Goal: Information Seeking & Learning: Stay updated

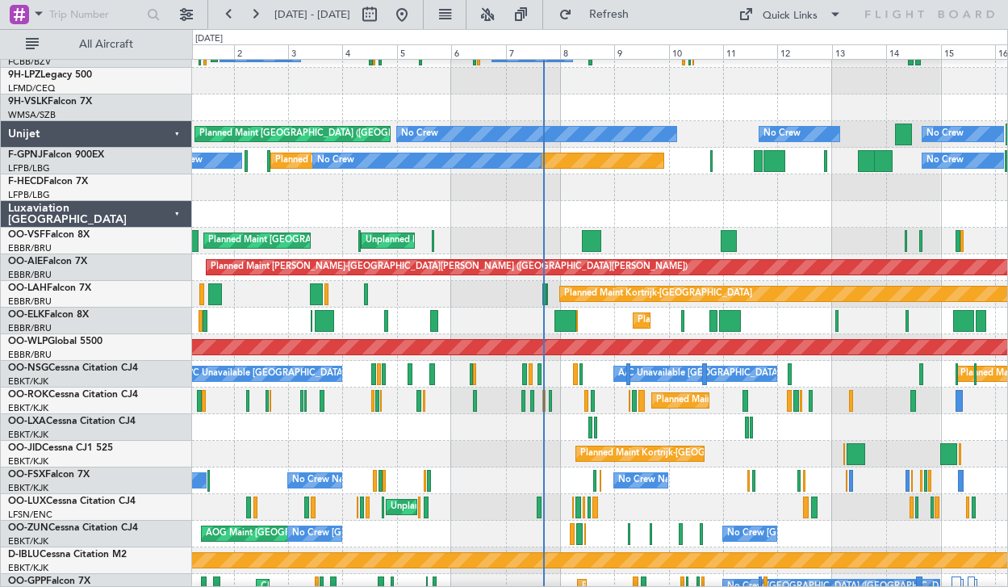
scroll to position [1617, 0]
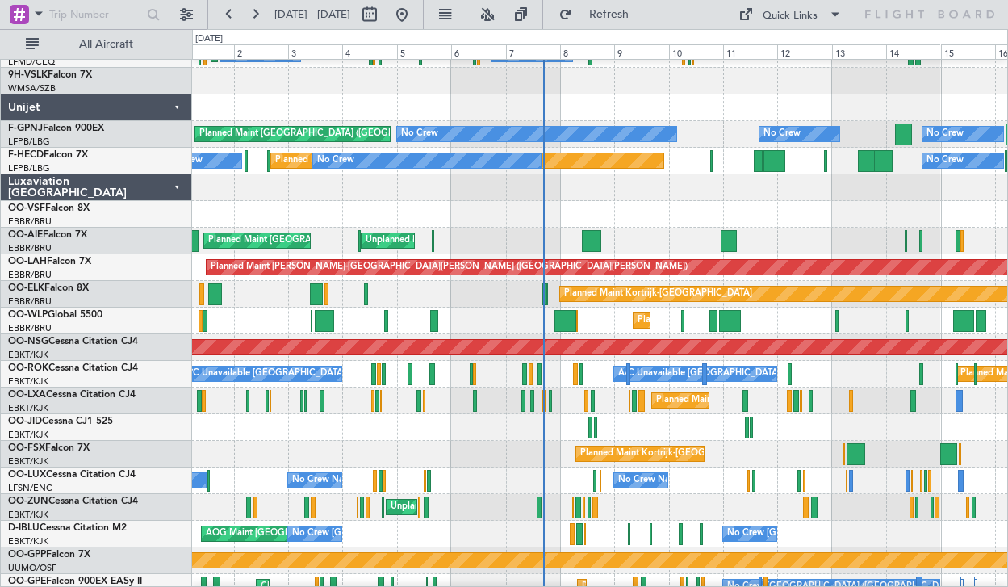
click at [176, 187] on div "Luxaviation [GEOGRAPHIC_DATA]" at bounding box center [96, 187] width 191 height 27
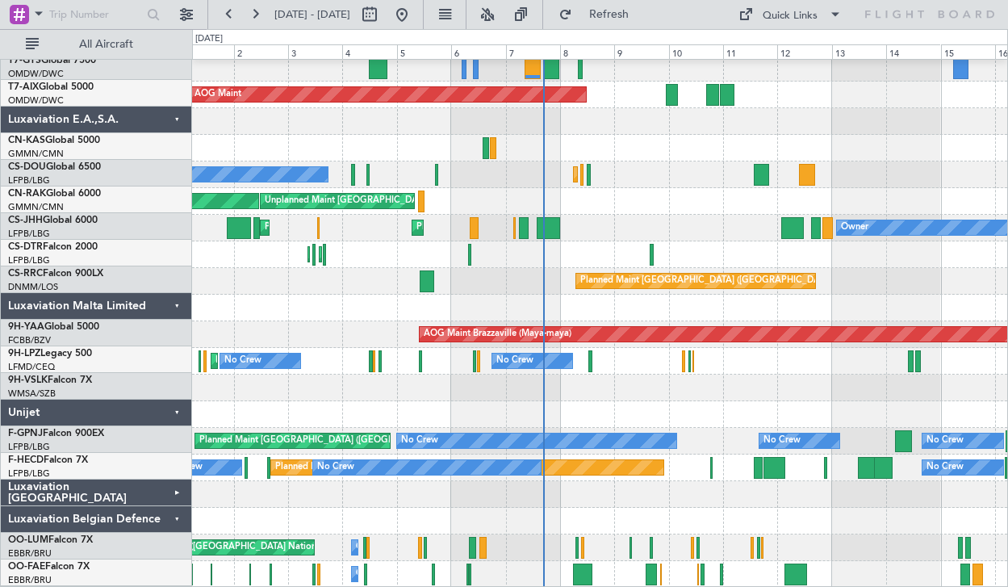
scroll to position [1310, 0]
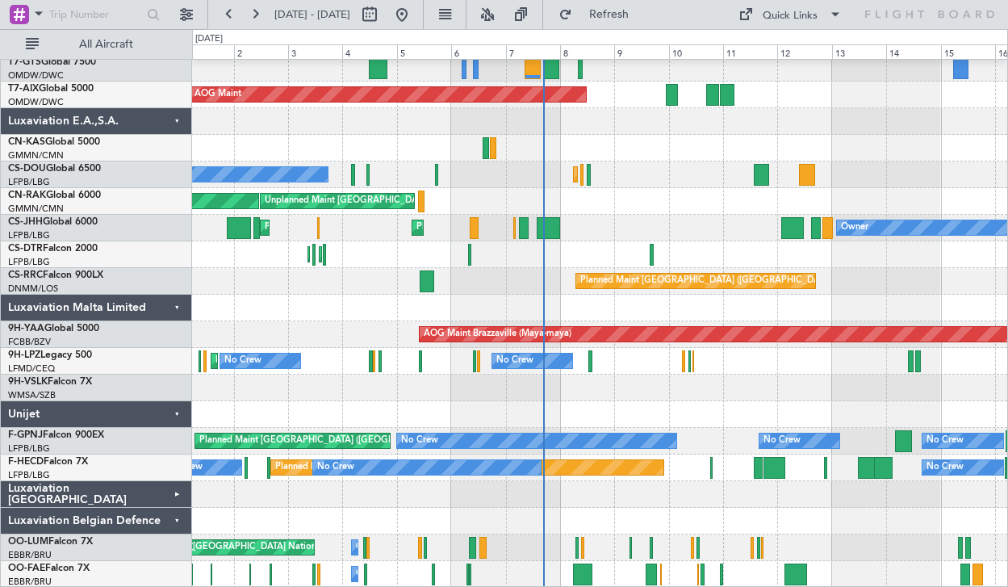
click at [168, 526] on div "Luxaviation Belgian Defence" at bounding box center [96, 521] width 191 height 27
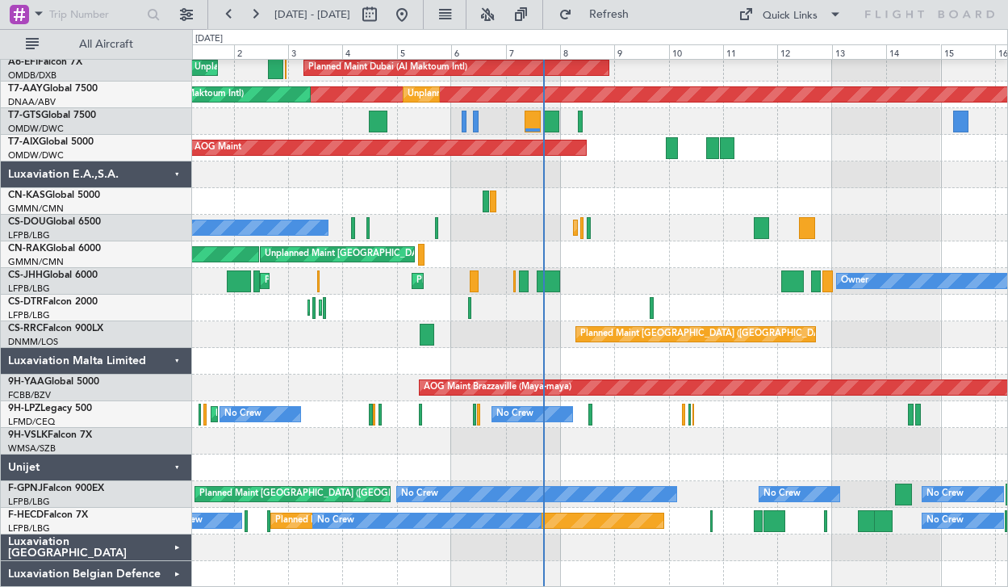
click at [174, 463] on div "Unijet" at bounding box center [96, 468] width 191 height 27
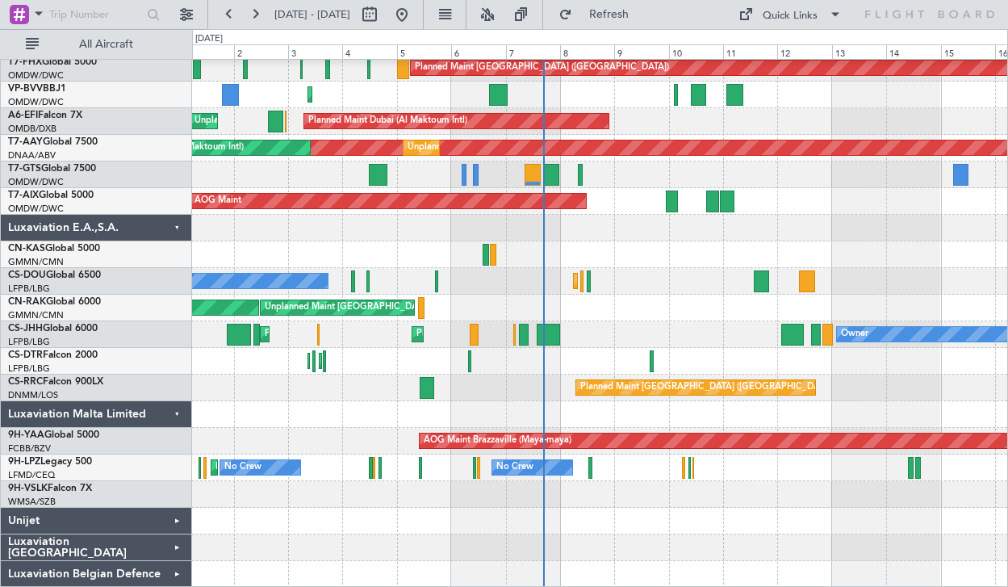
click at [173, 413] on div "Luxaviation Malta Limited" at bounding box center [96, 414] width 191 height 27
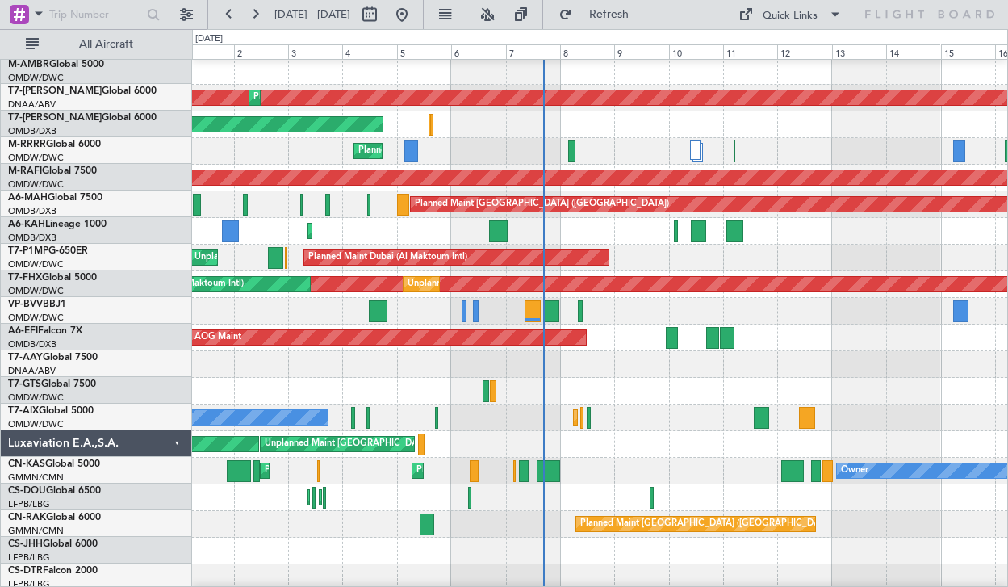
scroll to position [979, 0]
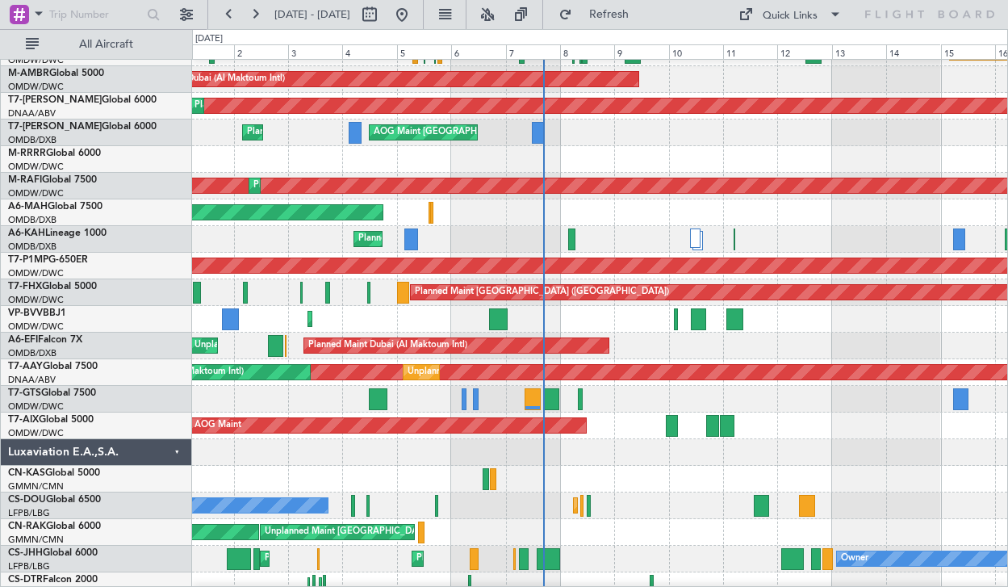
click at [169, 456] on div "Luxaviation E.A.,S.A." at bounding box center [96, 452] width 191 height 27
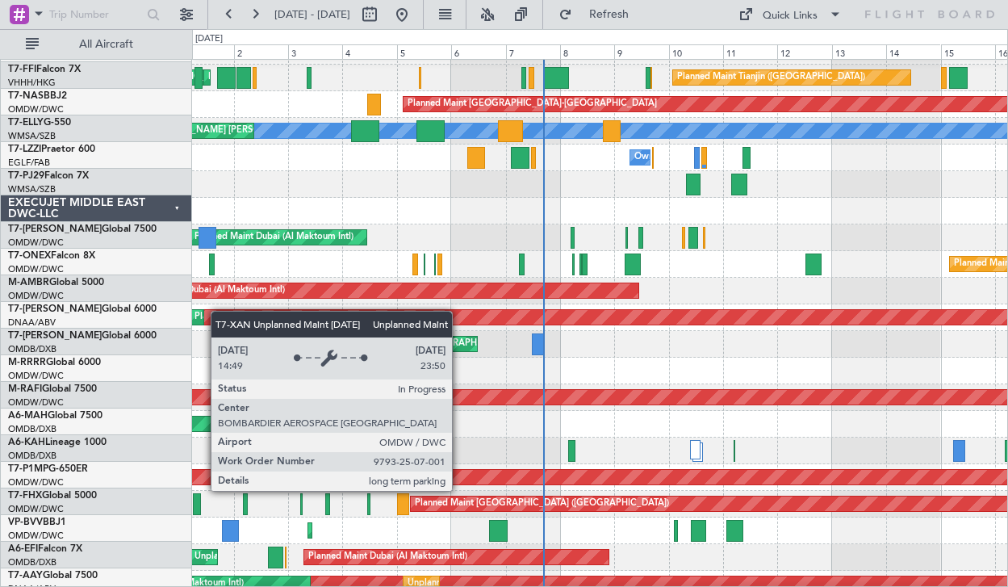
scroll to position [768, 0]
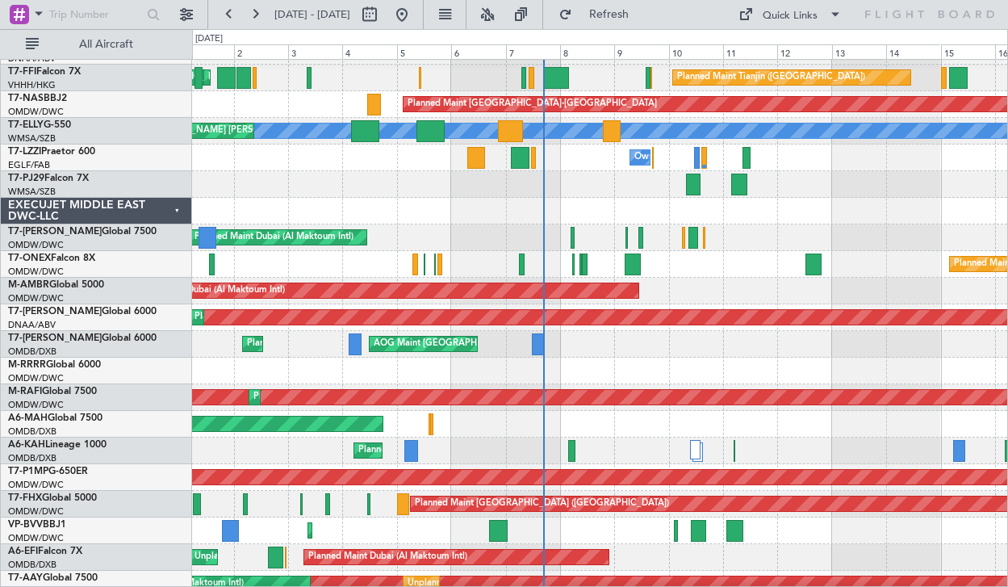
click at [172, 205] on div "EXECUJET MIDDLE EAST DWC-LLC" at bounding box center [96, 211] width 191 height 27
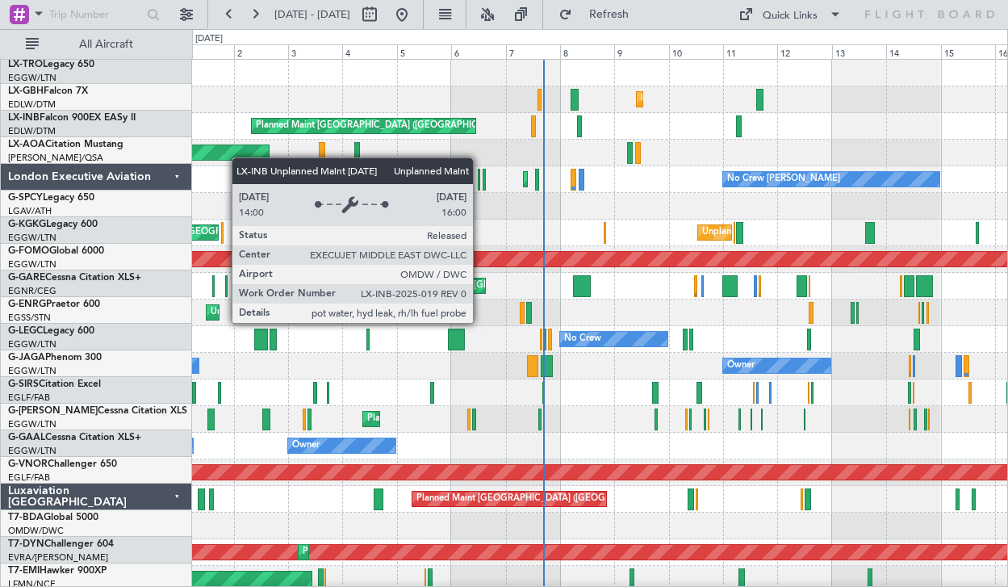
scroll to position [0, 0]
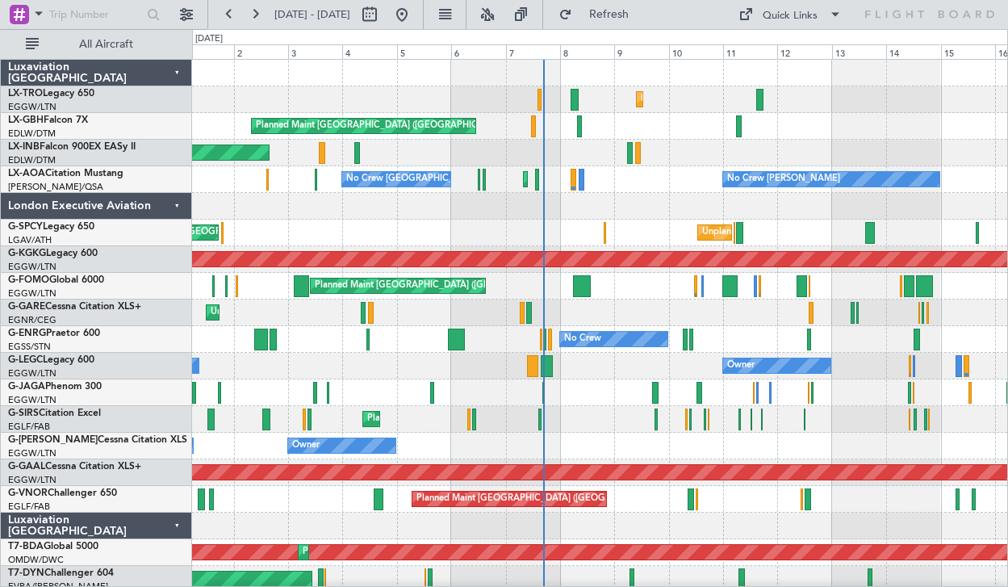
click at [171, 524] on div "Luxaviation [GEOGRAPHIC_DATA]" at bounding box center [96, 526] width 191 height 27
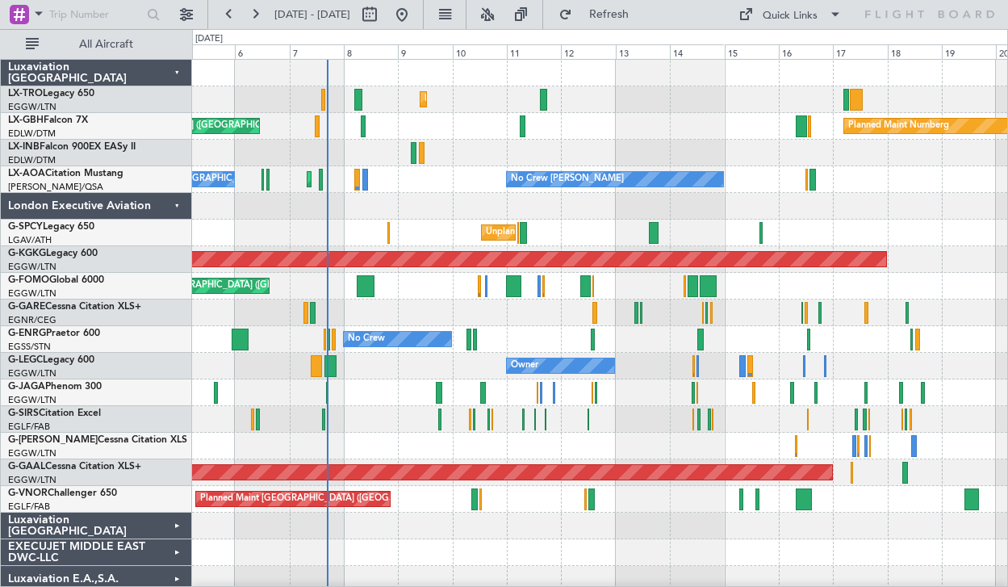
click at [522, 332] on div "No Crew" at bounding box center [599, 339] width 815 height 27
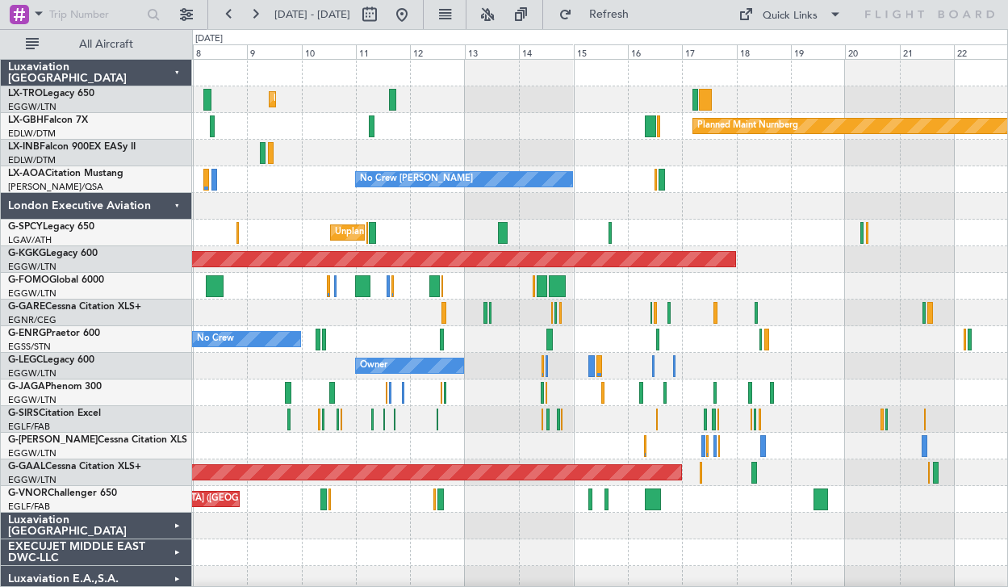
click at [543, 118] on div "Planned Maint Nurnberg Planned Maint Dubai (Dubai Intl)" at bounding box center [599, 126] width 815 height 27
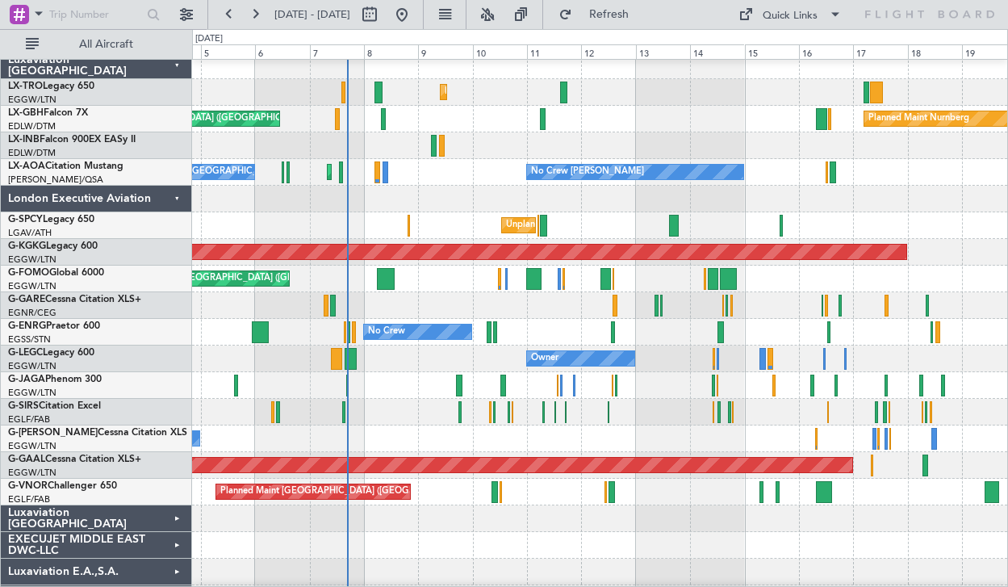
click at [556, 334] on div "No Crew" at bounding box center [599, 332] width 815 height 27
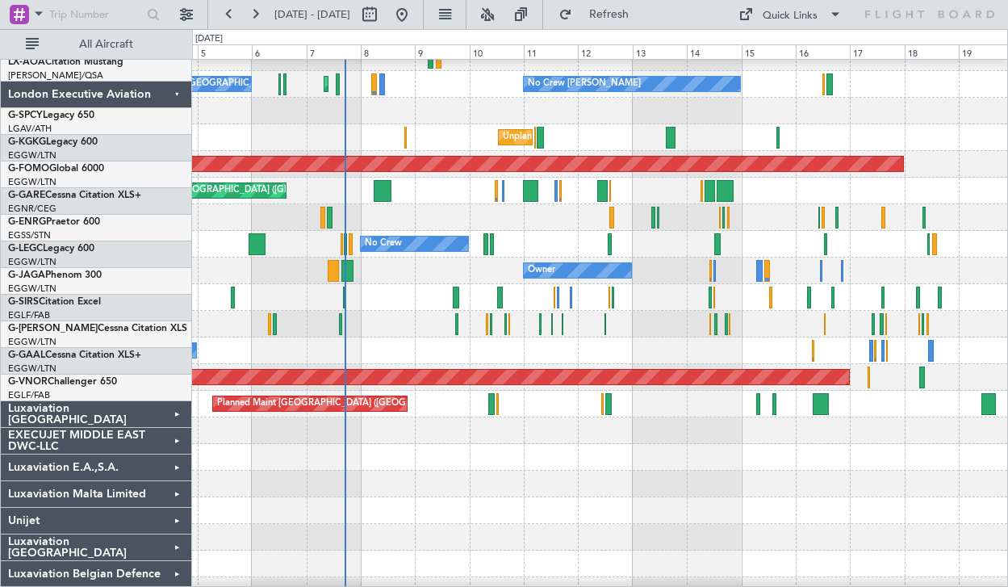
scroll to position [0, 0]
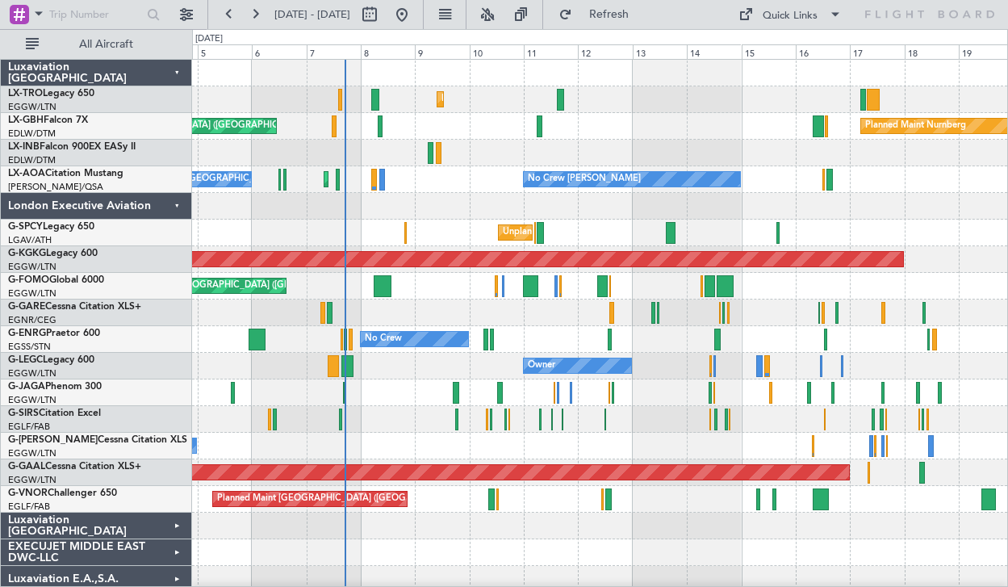
click at [405, 171] on div "No Crew Dublin (Dublin Intl) Planned Maint Paris (Le Bourget) No Crew Chester" at bounding box center [599, 179] width 815 height 27
click at [640, 9] on span "Refresh" at bounding box center [610, 14] width 68 height 11
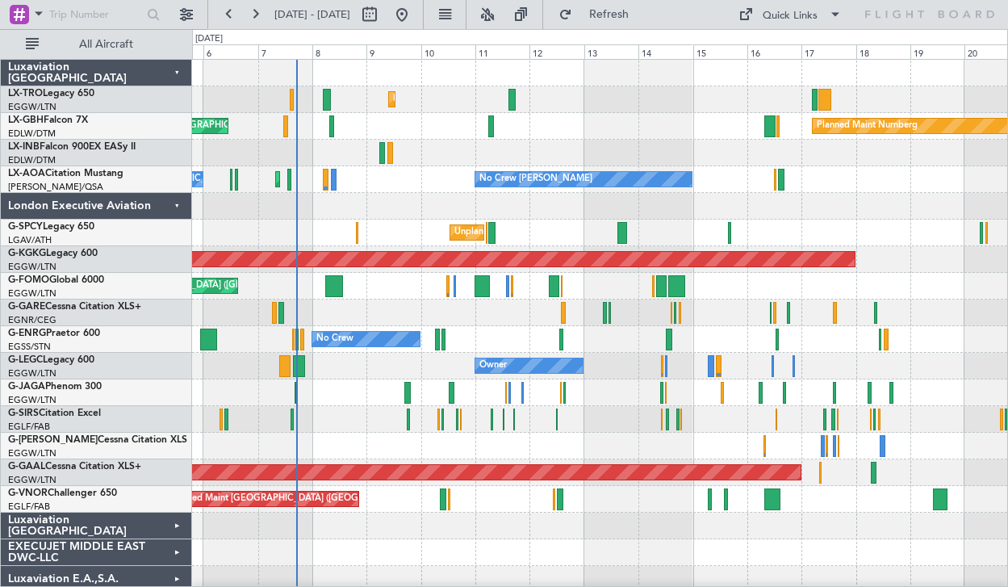
click at [307, 220] on div "Planned Maint Dusseldorf Planned Maint Dubai (Dubai Intl) Planned Maint Nurnber…" at bounding box center [599, 379] width 815 height 639
